Goal: Task Accomplishment & Management: Manage account settings

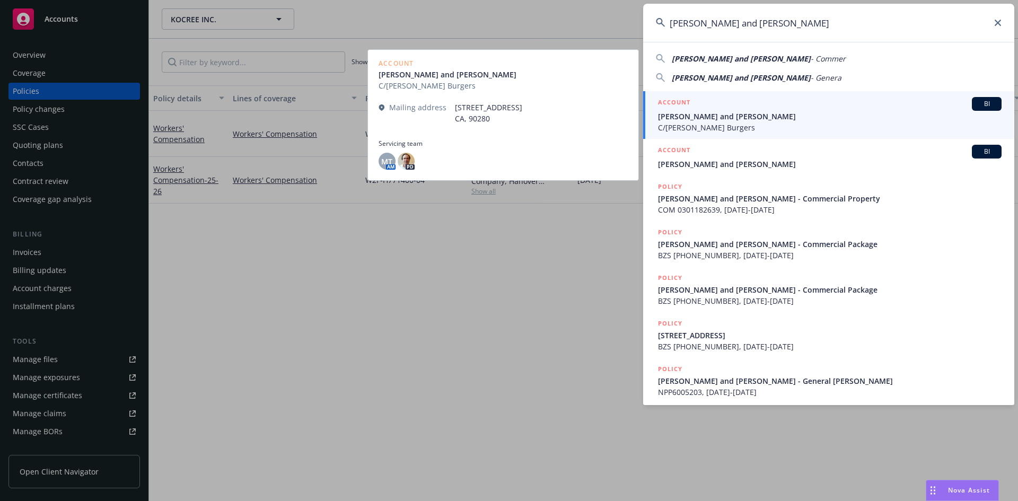
type input "[PERSON_NAME] and [PERSON_NAME]"
click at [678, 99] on h5 "ACCOUNT" at bounding box center [674, 103] width 32 height 13
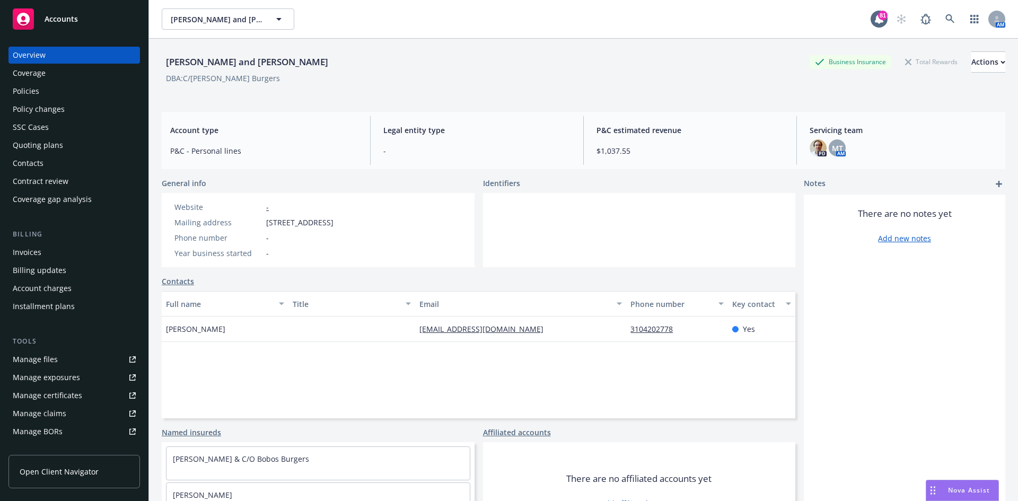
click at [66, 90] on div "Policies" at bounding box center [74, 91] width 123 height 17
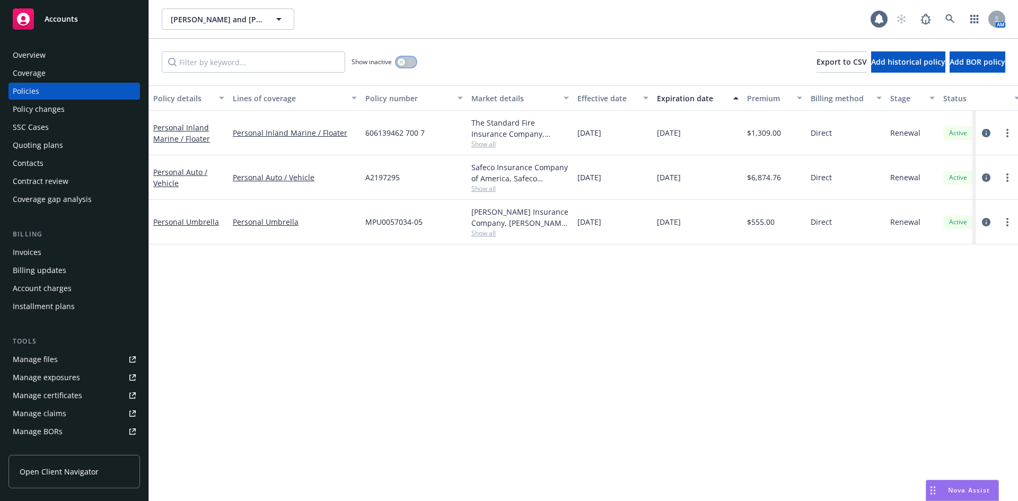
click at [401, 63] on icon "button" at bounding box center [401, 62] width 4 height 4
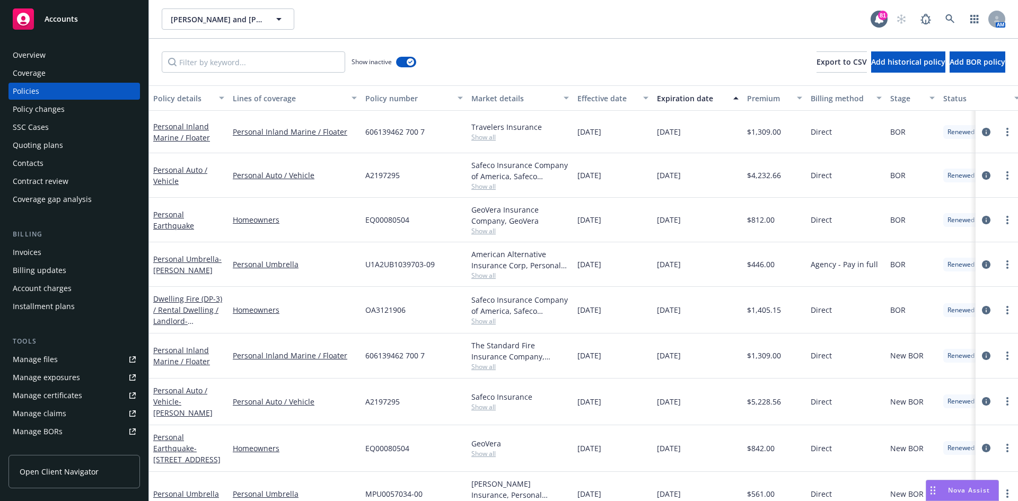
click at [63, 55] on div "Overview" at bounding box center [74, 55] width 123 height 17
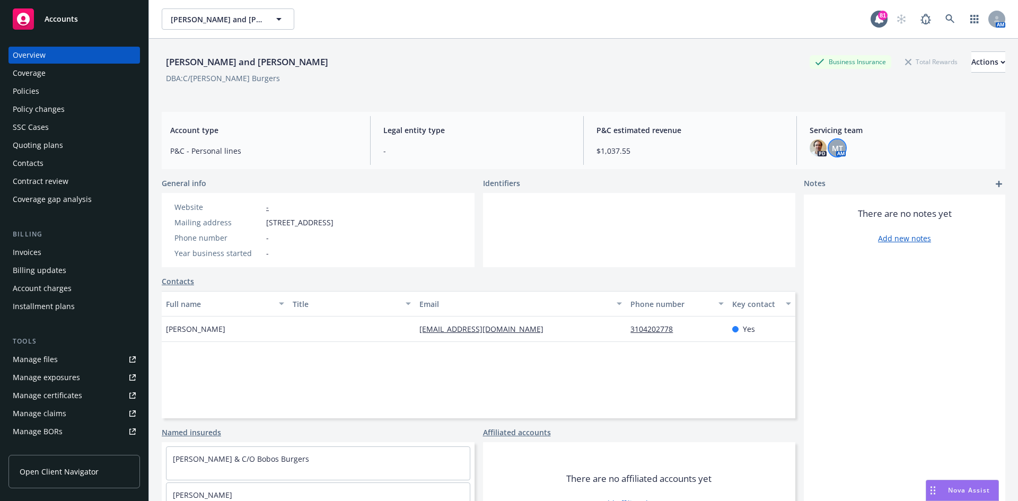
click at [834, 146] on span "MT" at bounding box center [837, 148] width 11 height 11
click at [835, 164] on div "[PERSON_NAME] Title Account Manager Team PCS - Personal Lines Copy email address" at bounding box center [752, 199] width 174 height 77
click at [817, 169] on div "[PERSON_NAME] Title Account Manager Team PCS - Personal Lines Copy email address" at bounding box center [752, 199] width 174 height 77
click at [822, 174] on icon "close" at bounding box center [824, 176] width 6 height 6
click at [953, 18] on div "AM" at bounding box center [947, 18] width 114 height 21
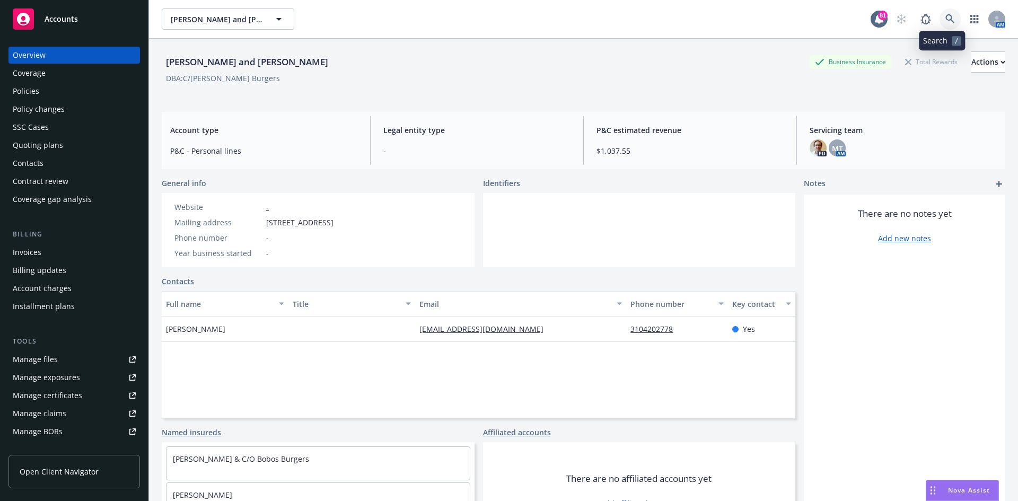
click at [945, 17] on icon at bounding box center [950, 19] width 10 height 10
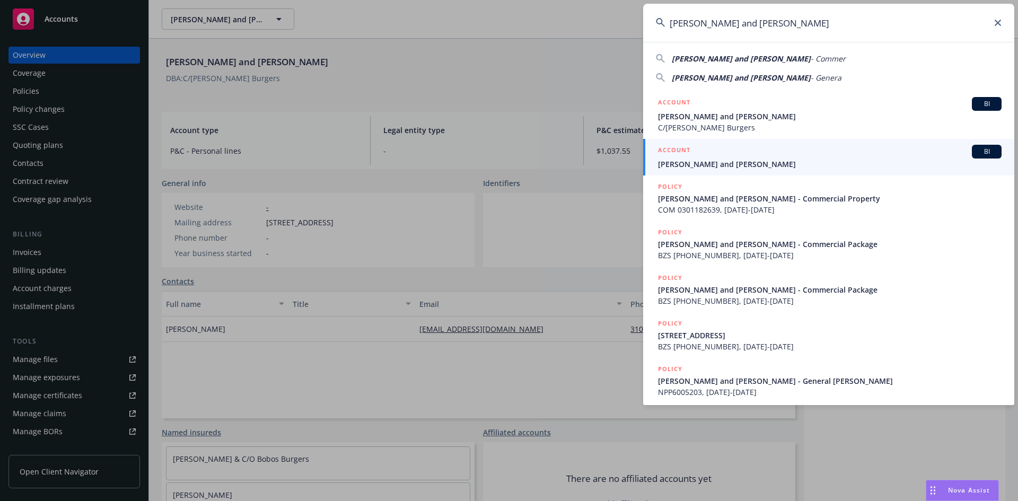
type input "[PERSON_NAME] and [PERSON_NAME]"
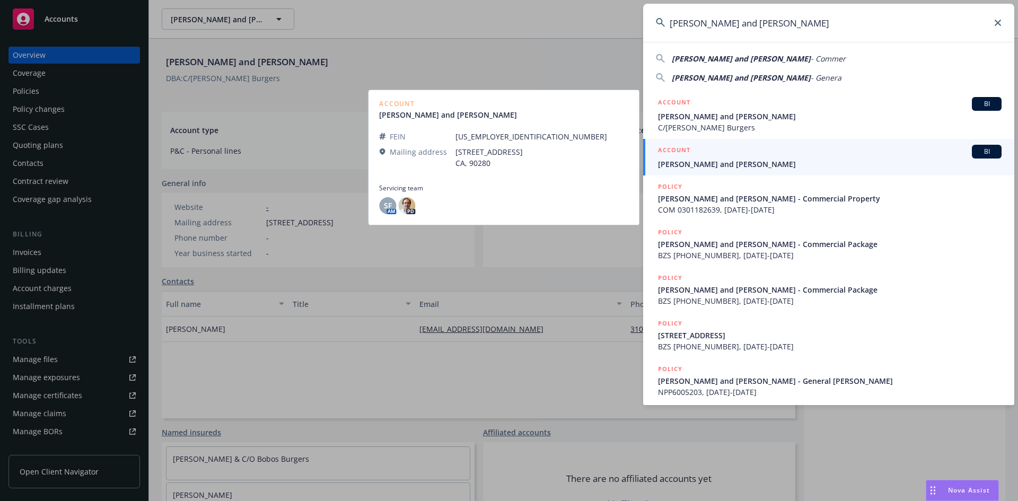
click at [677, 146] on h5 "ACCOUNT" at bounding box center [674, 151] width 32 height 13
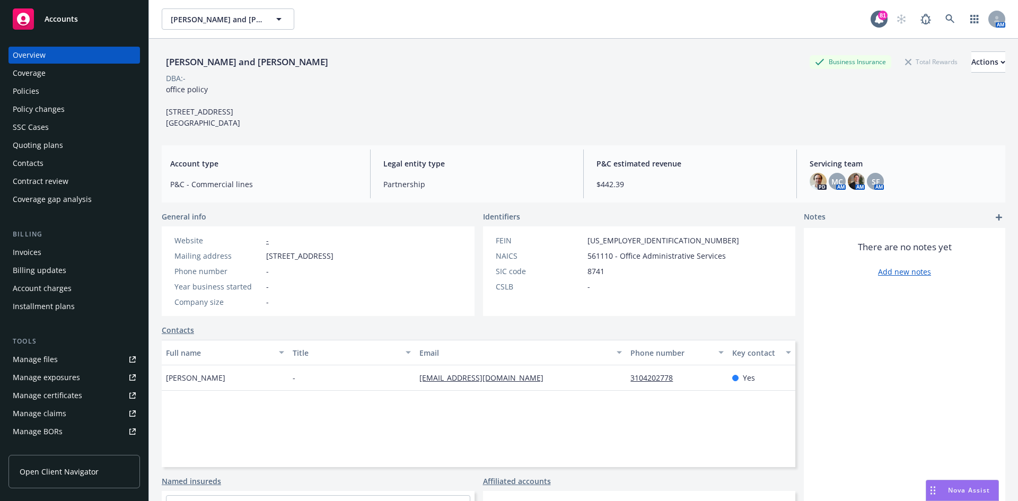
click at [51, 92] on div "Policies" at bounding box center [74, 91] width 123 height 17
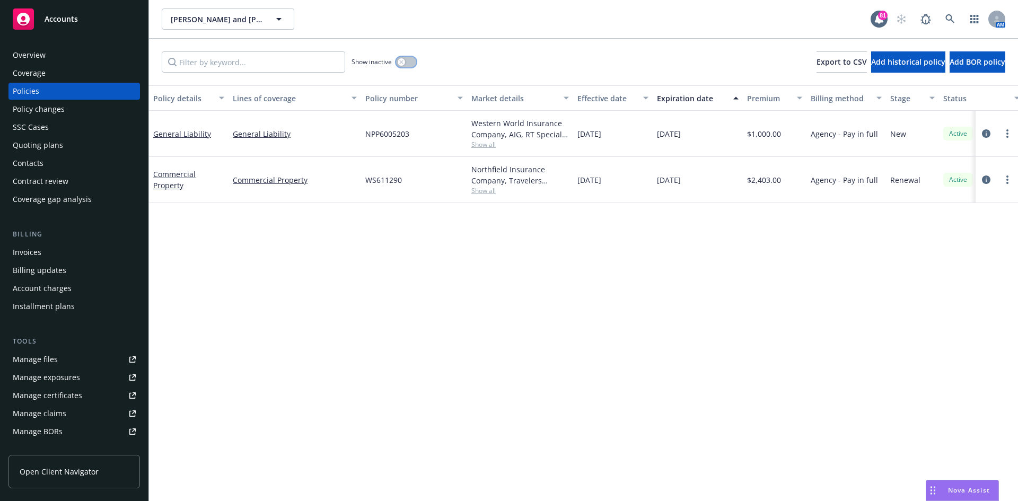
click at [402, 61] on icon "button" at bounding box center [401, 62] width 4 height 4
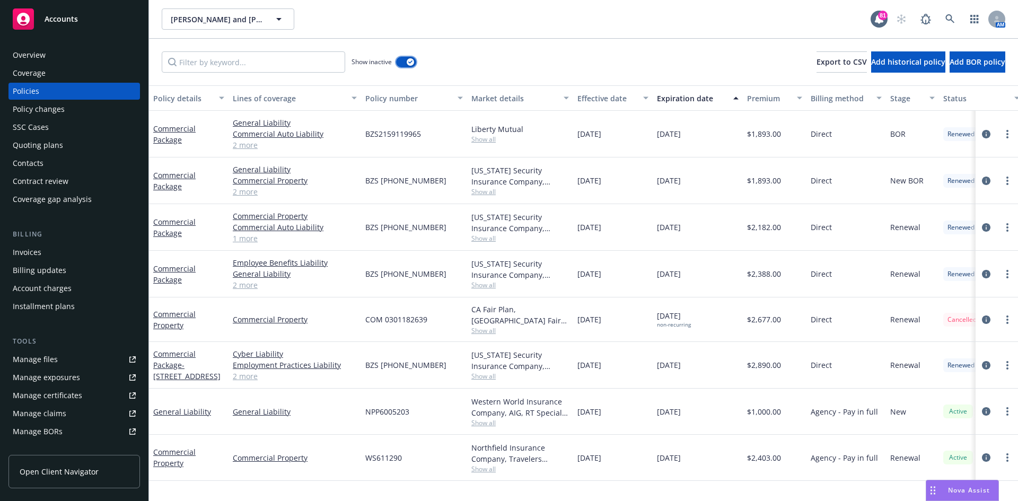
click at [410, 61] on icon "button" at bounding box center [410, 61] width 4 height 3
